Goal: Navigation & Orientation: Find specific page/section

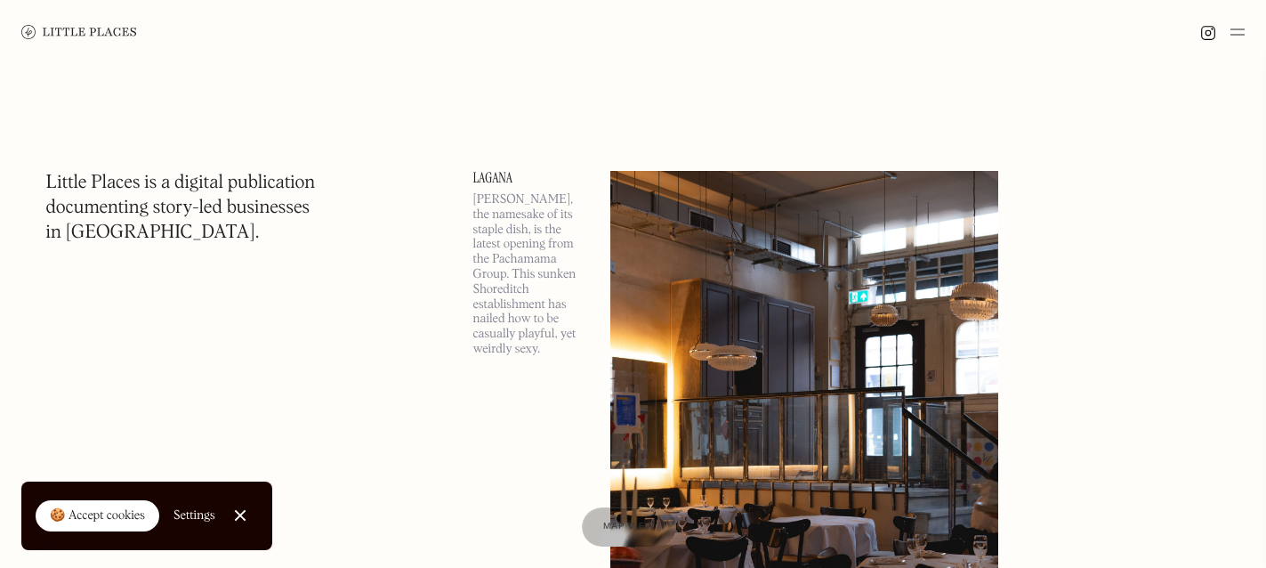
click at [129, 512] on div "🍪 Accept cookies" at bounding box center [97, 516] width 95 height 18
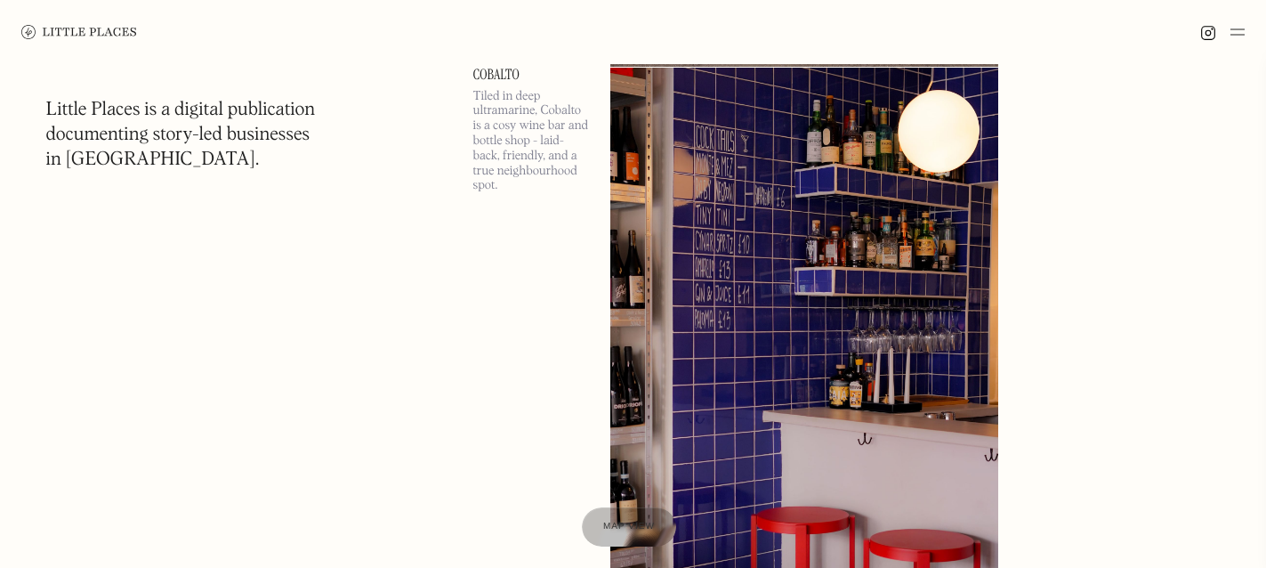
scroll to position [5173, 0]
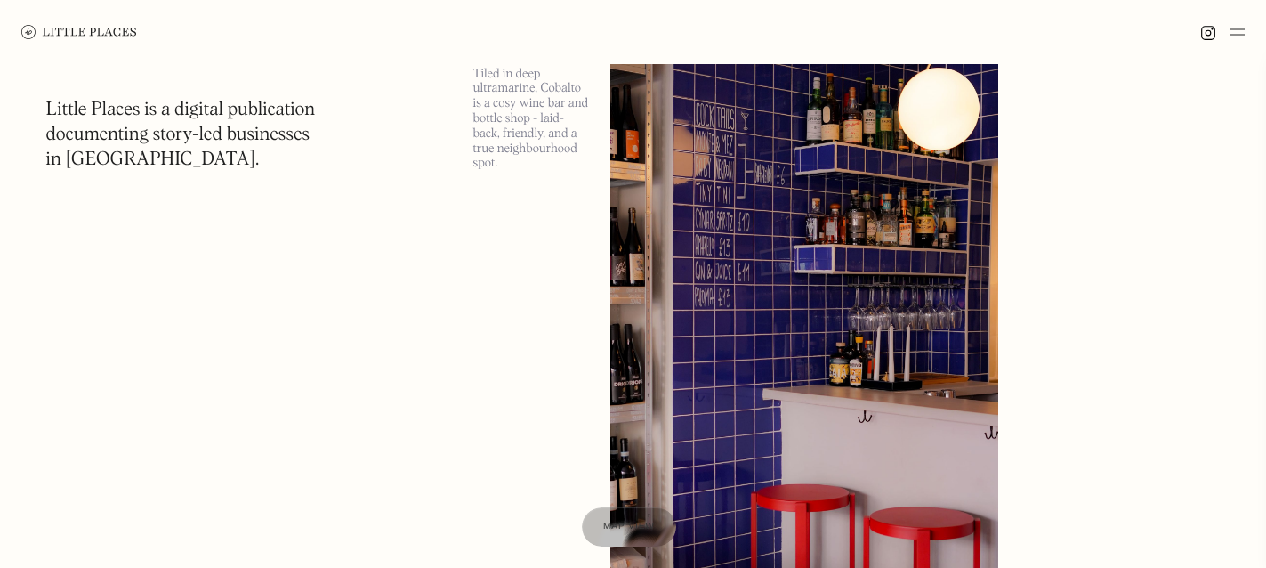
click at [729, 250] on img at bounding box center [804, 325] width 388 height 560
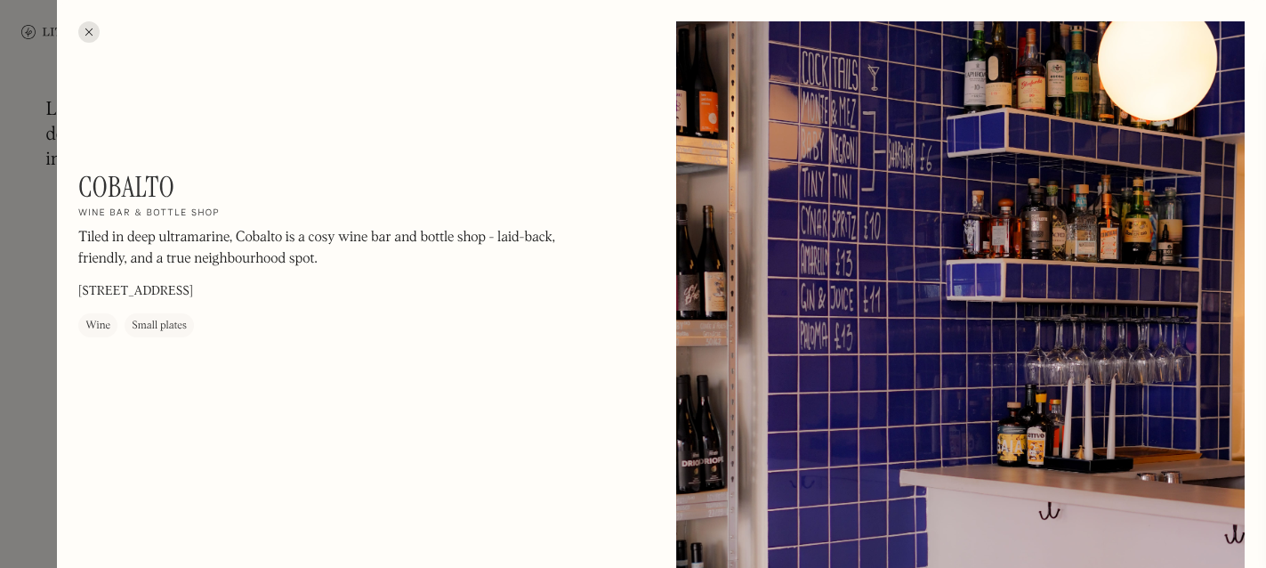
click at [32, 415] on div at bounding box center [633, 284] width 1266 height 568
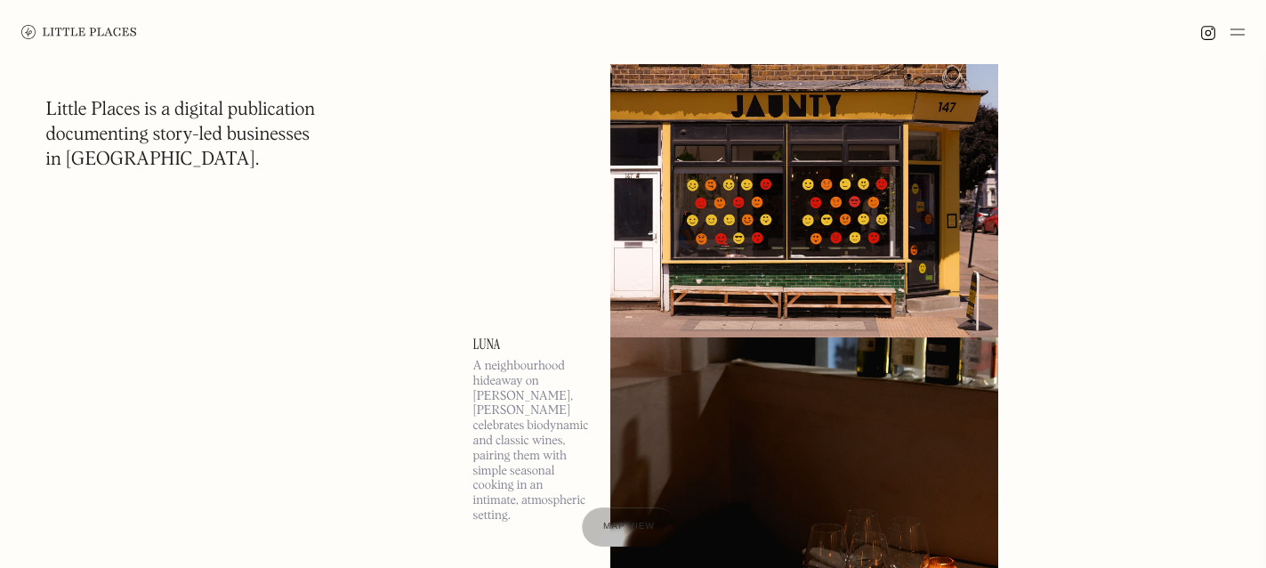
scroll to position [7214, 0]
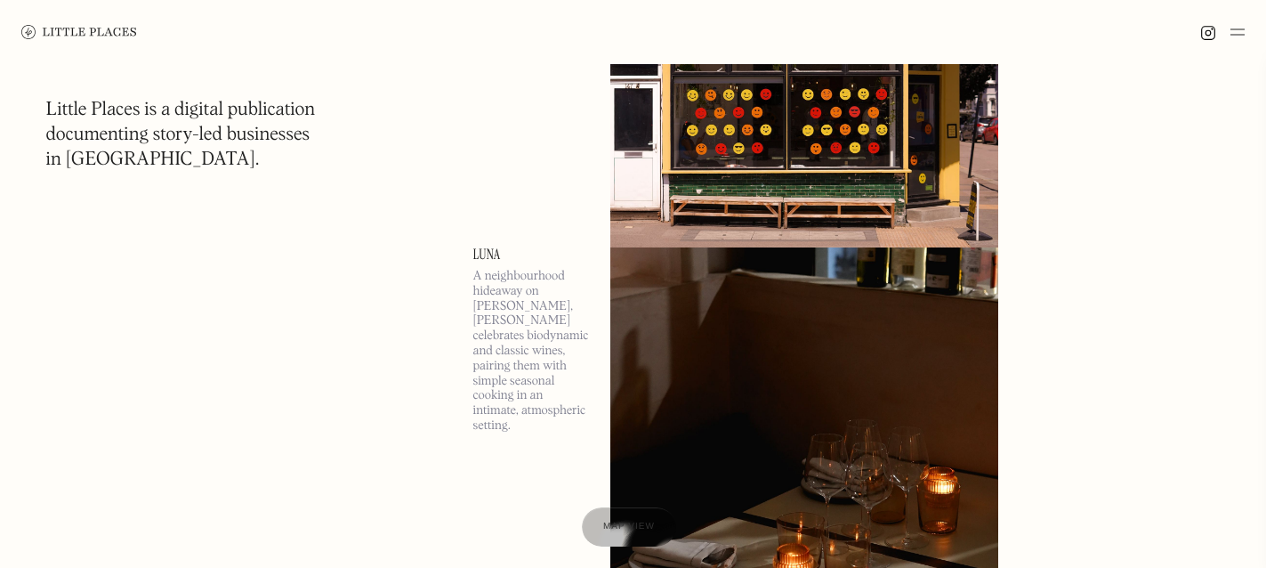
click at [1241, 38] on img at bounding box center [1237, 31] width 14 height 21
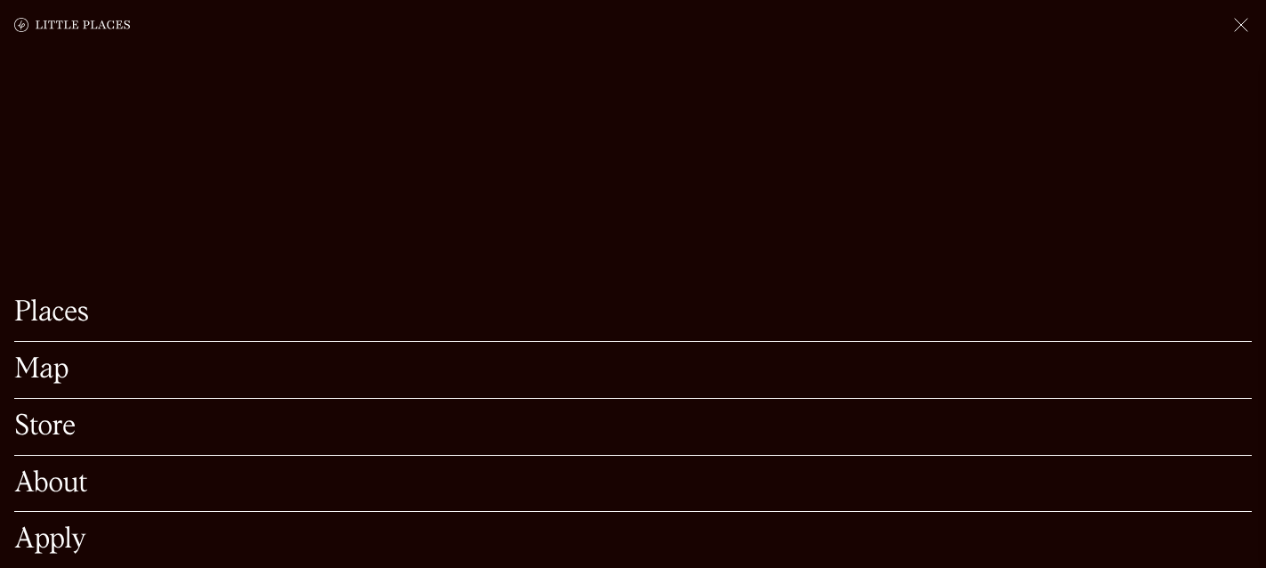
click at [97, 364] on link "Map" at bounding box center [632, 370] width 1237 height 28
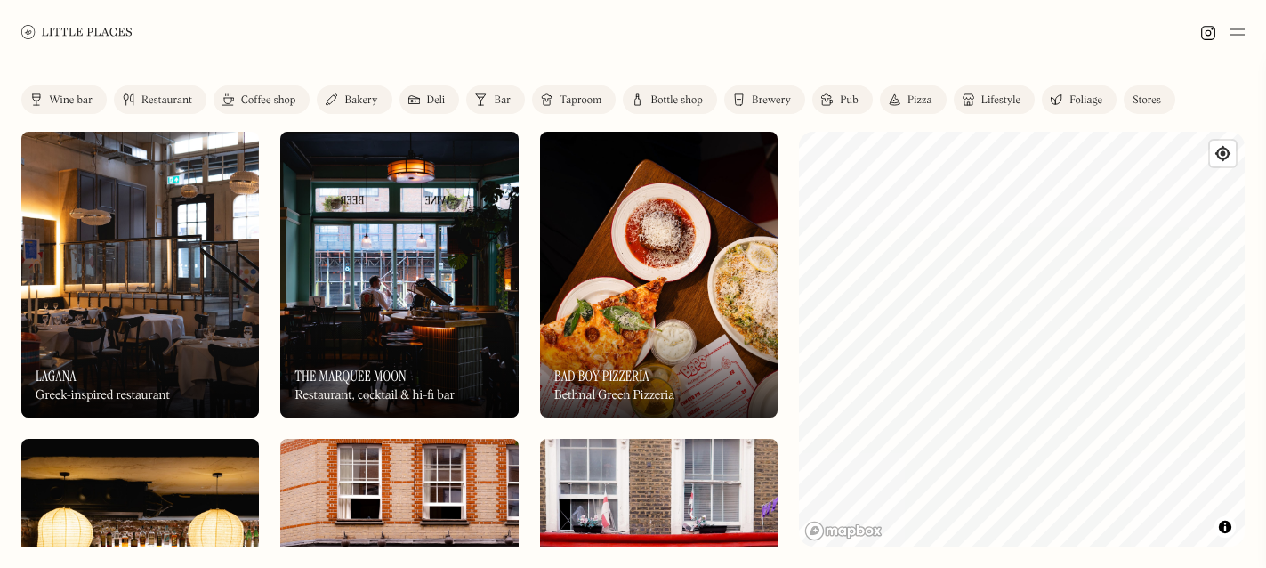
click at [1030, 93] on div "Label Wine bar Restaurant Coffee shop Bakery Deli Bar Taproom Bottle shop Brewe…" at bounding box center [633, 316] width 1266 height 504
click at [1002, 567] on html "Places Map Store About Apply 🍪 Accept cookies Settings Close Cookie Popup Close…" at bounding box center [633, 284] width 1266 height 568
